Goal: Information Seeking & Learning: Learn about a topic

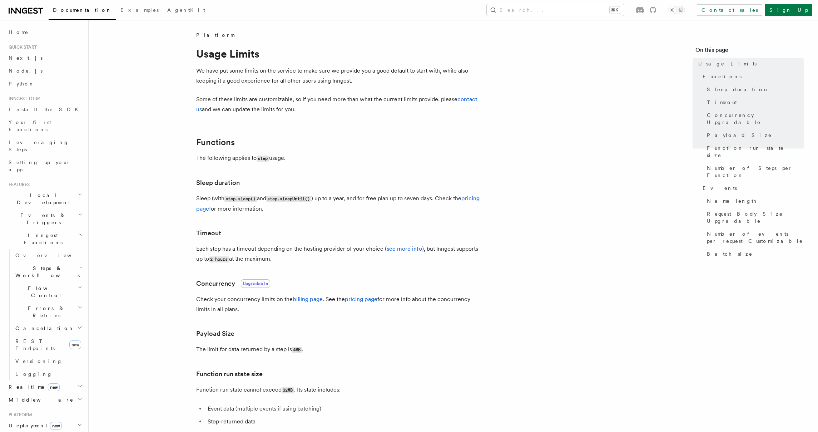
scroll to position [419, 0]
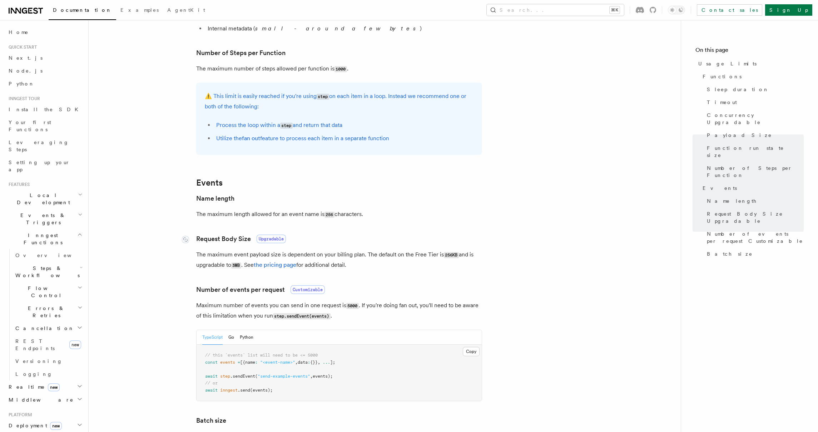
click at [228, 237] on link "Request Body Size Upgradable" at bounding box center [241, 239] width 90 height 10
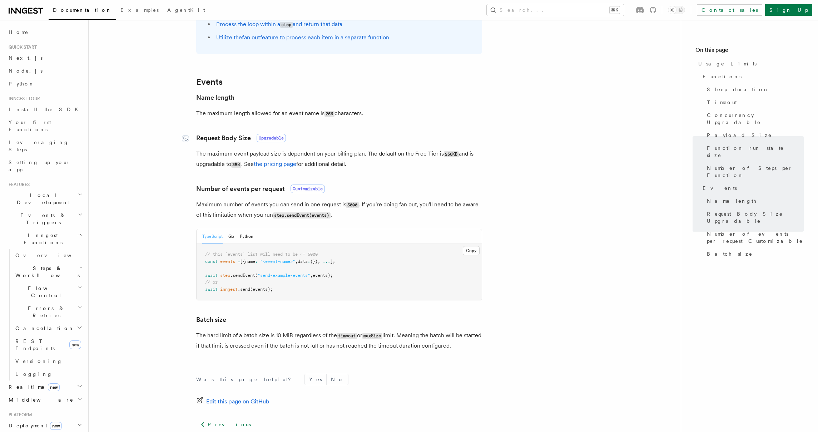
click at [228, 237] on article "Platform Usage Limits We have put some limits on the service to make sure we pr…" at bounding box center [385, 2] width 570 height 981
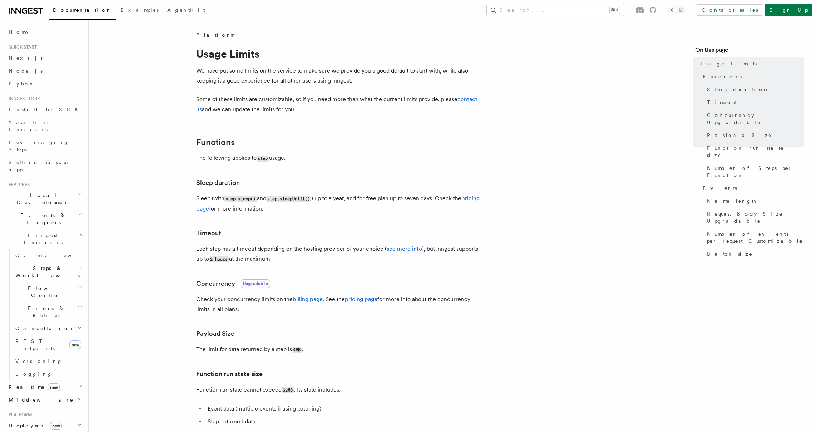
click at [324, 256] on p "Each step has a timeout depending on the hosting provider of your choice ( see …" at bounding box center [339, 254] width 286 height 20
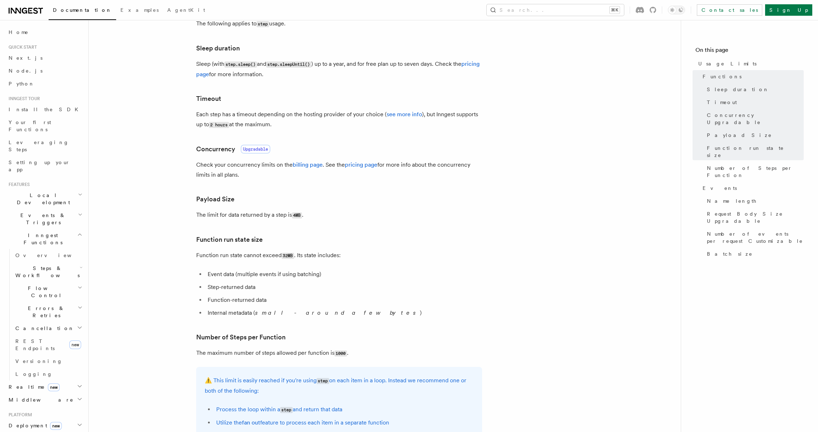
scroll to position [583, 0]
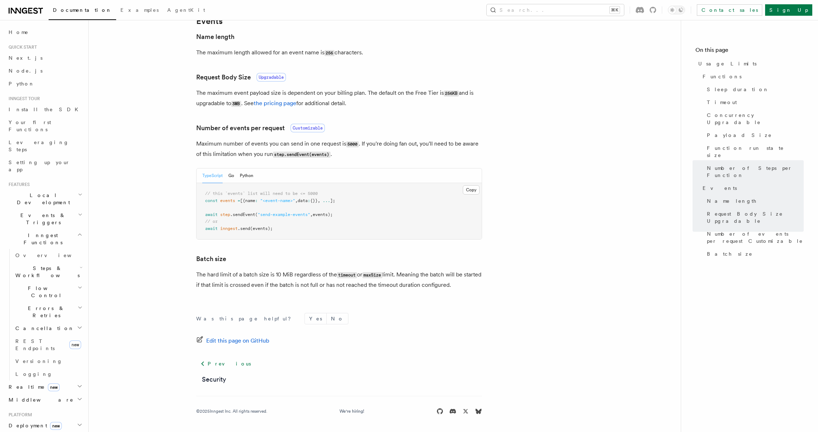
click at [335, 274] on p "The hard limit of a batch size is 10 MiB regardless of the timeout or maxSize l…" at bounding box center [339, 280] width 286 height 20
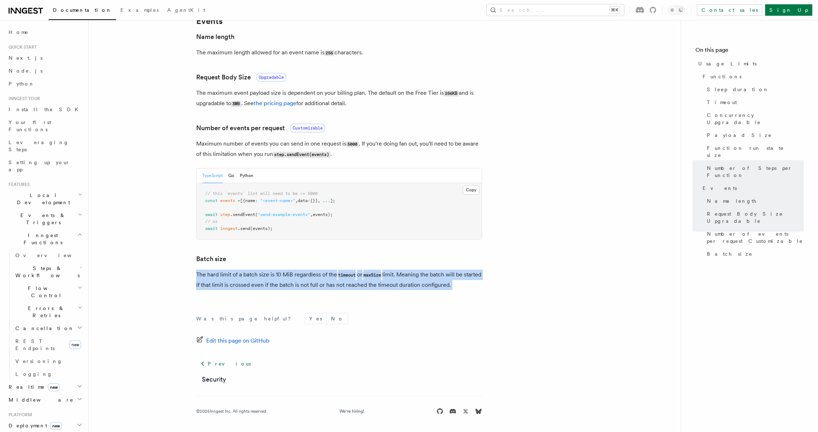
click at [335, 274] on p "The hard limit of a batch size is 10 MiB regardless of the timeout or maxSize l…" at bounding box center [339, 280] width 286 height 20
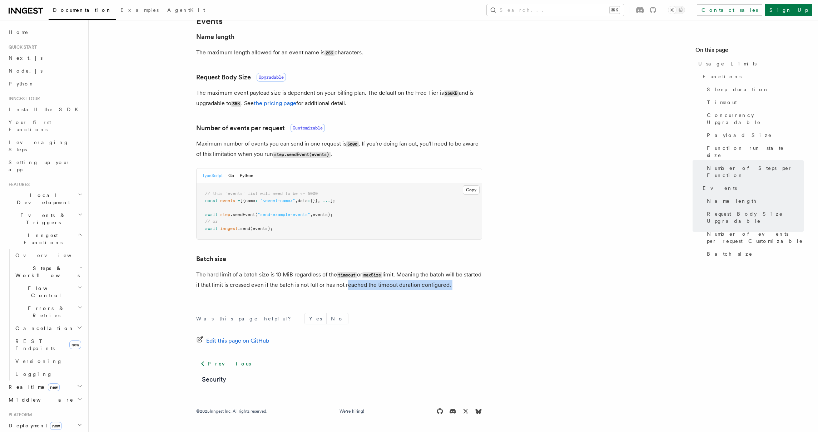
click at [364, 285] on p "The hard limit of a batch size is 10 MiB regardless of the timeout or maxSize l…" at bounding box center [339, 280] width 286 height 20
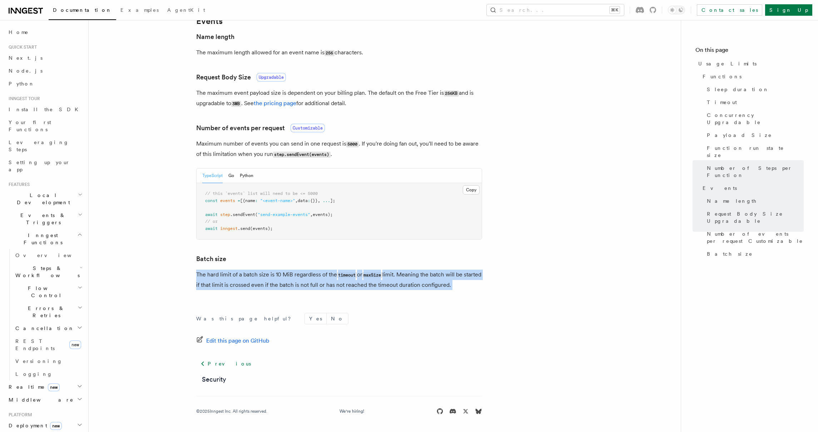
click at [364, 285] on p "The hard limit of a batch size is 10 MiB regardless of the timeout or maxSize l…" at bounding box center [339, 280] width 286 height 20
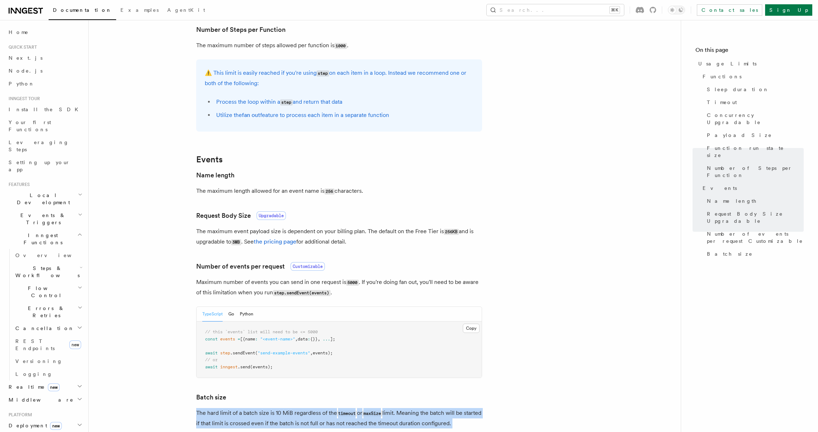
scroll to position [419, 0]
